Goal: Task Accomplishment & Management: Manage account settings

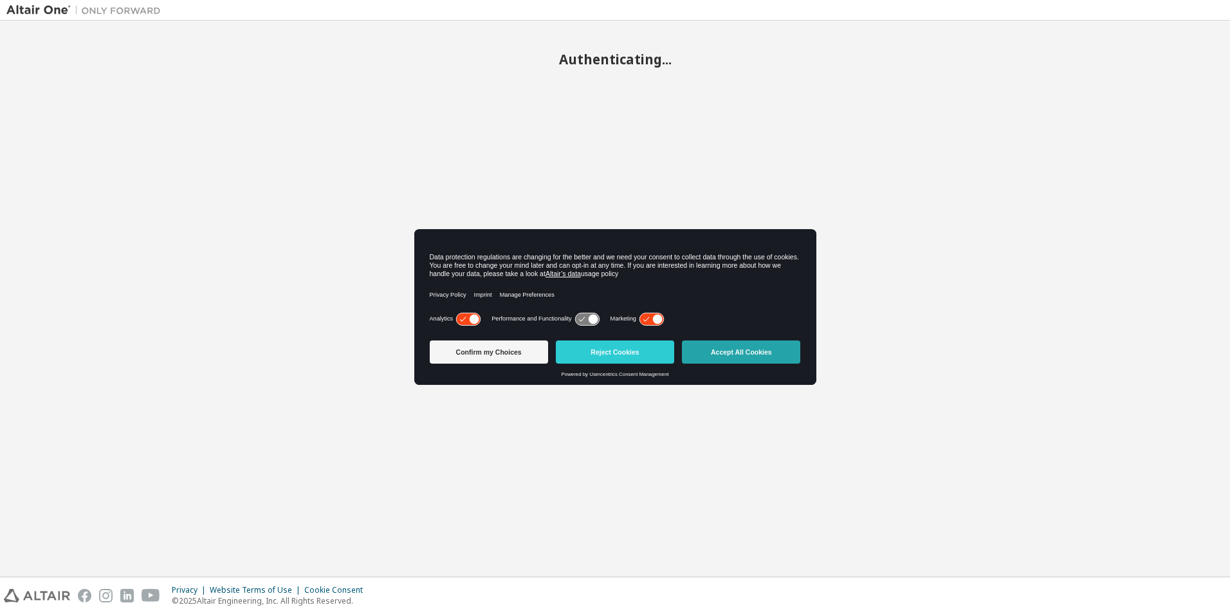
click at [716, 349] on button "Accept All Cookies" at bounding box center [741, 351] width 118 height 23
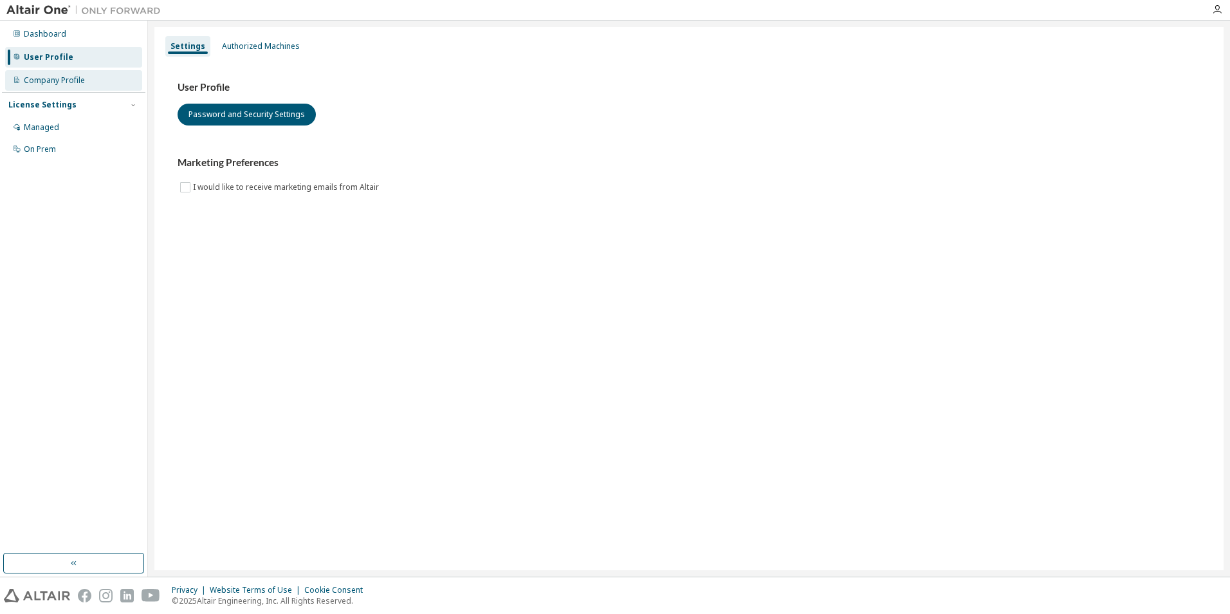
click at [87, 79] on div "Company Profile" at bounding box center [73, 80] width 137 height 21
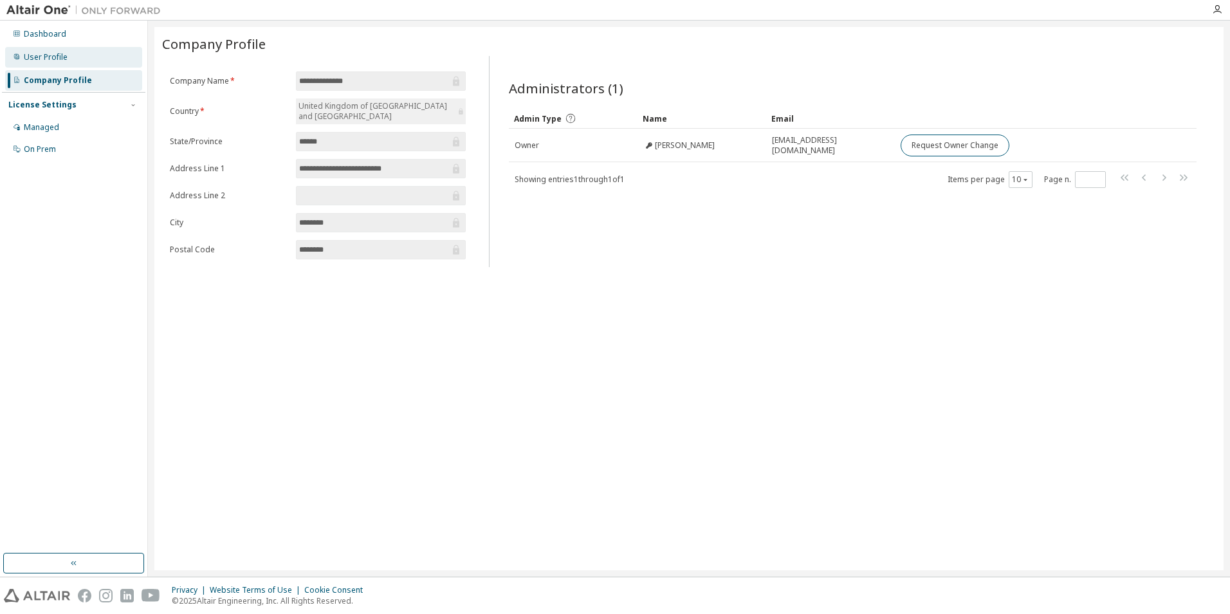
click at [50, 56] on div "User Profile" at bounding box center [46, 57] width 44 height 10
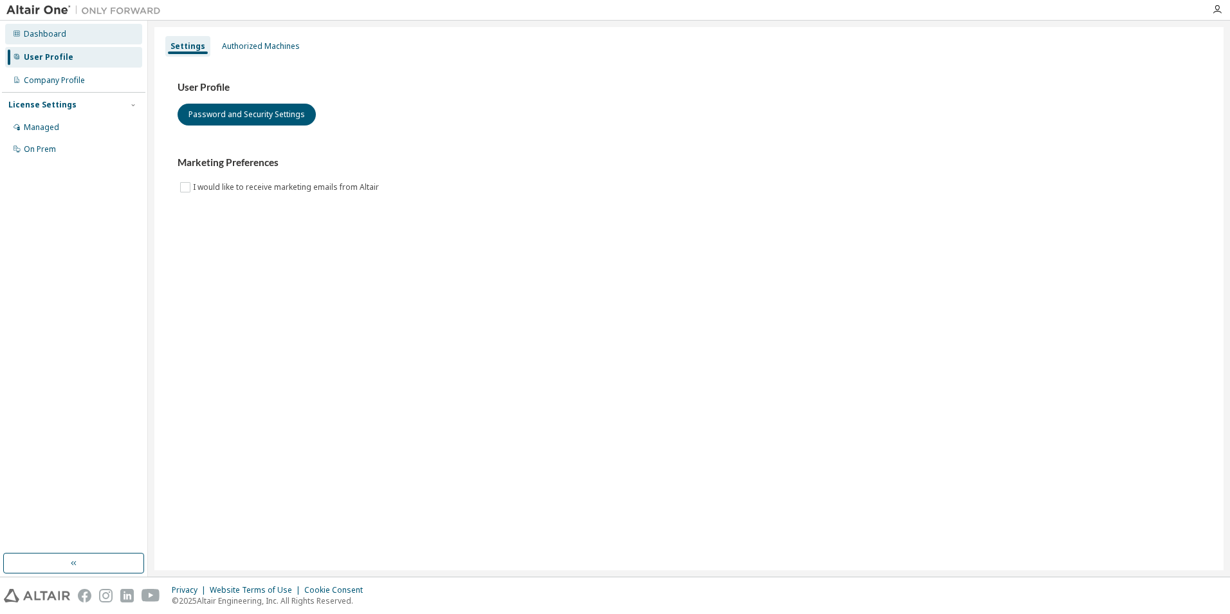
click at [50, 32] on div "Dashboard" at bounding box center [45, 34] width 42 height 10
